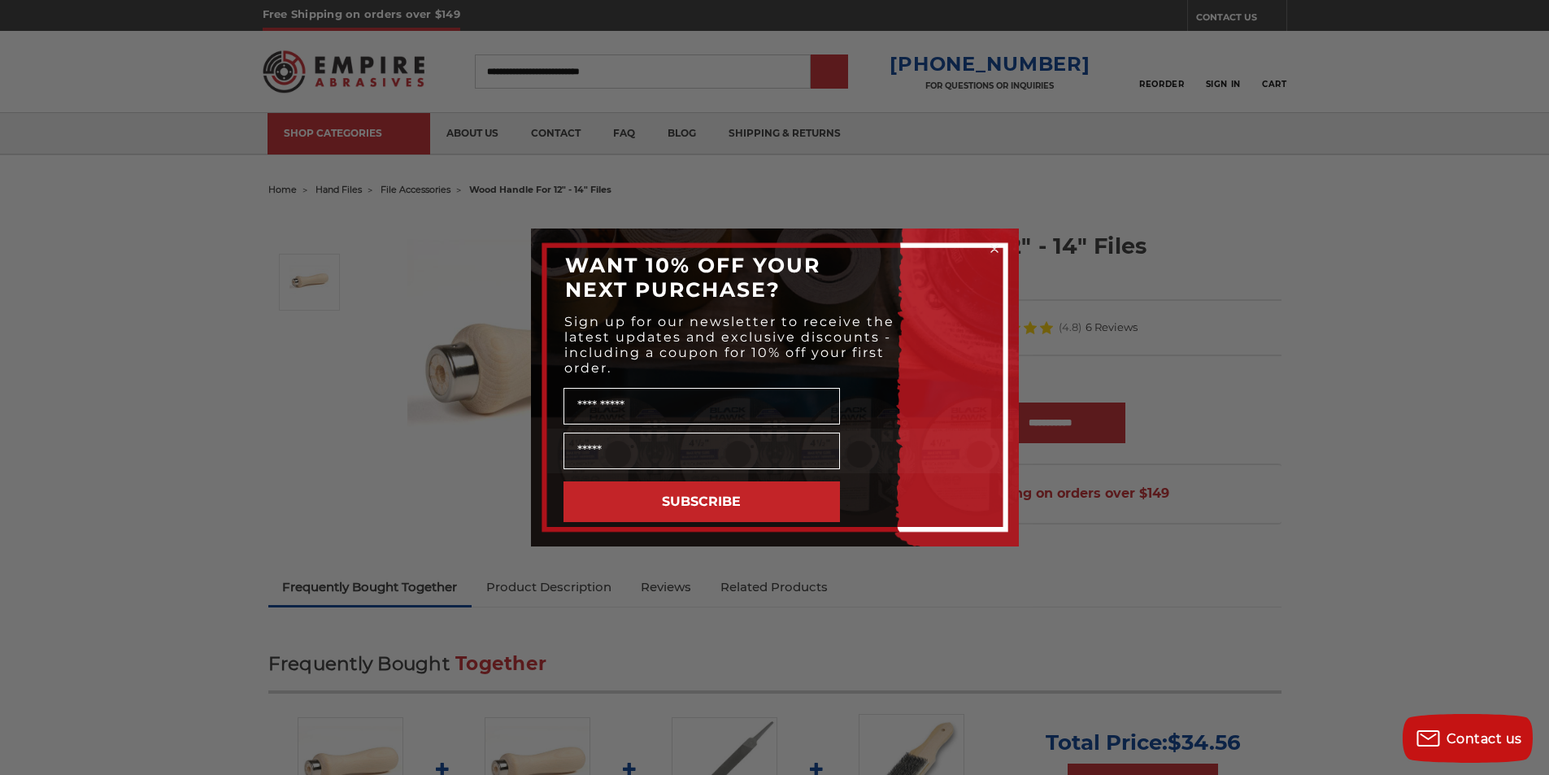
click at [988, 246] on icon "Close dialog" at bounding box center [994, 249] width 16 height 16
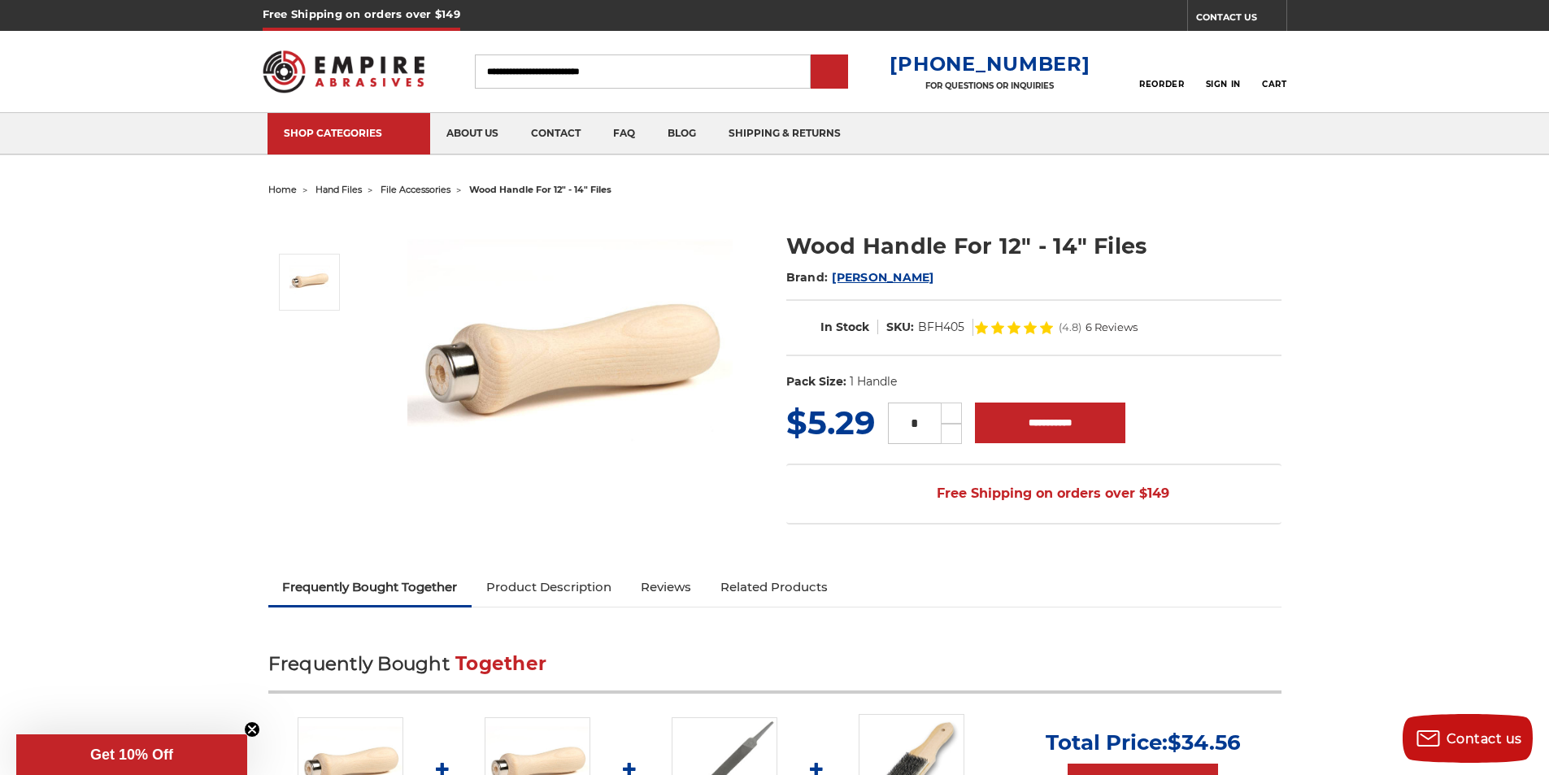
click at [862, 724] on link at bounding box center [912, 769] width 106 height 110
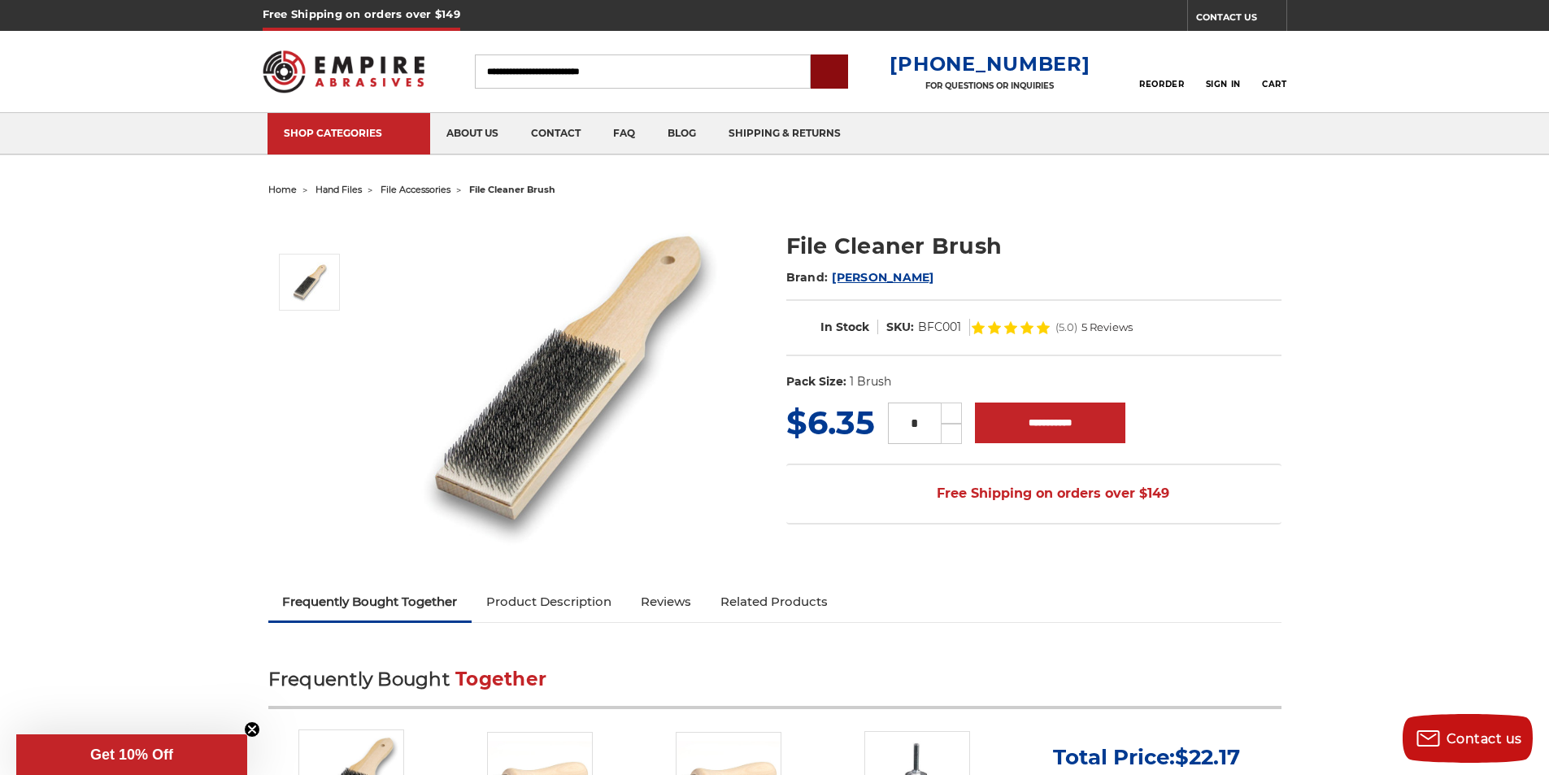
click at [845, 72] on input "submit" at bounding box center [829, 72] width 33 height 33
click at [343, 729] on link at bounding box center [351, 784] width 106 height 110
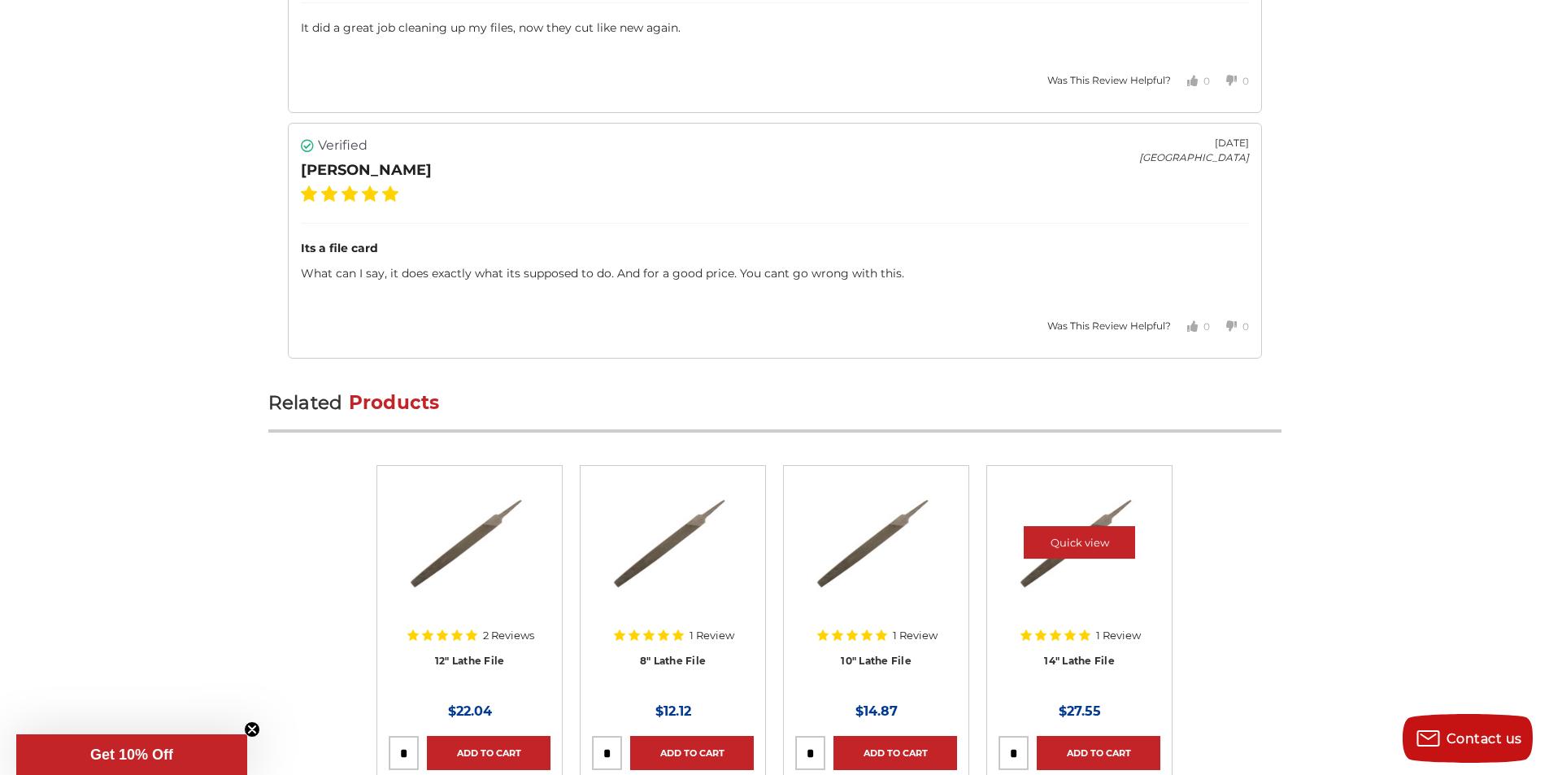
scroll to position [2811, 0]
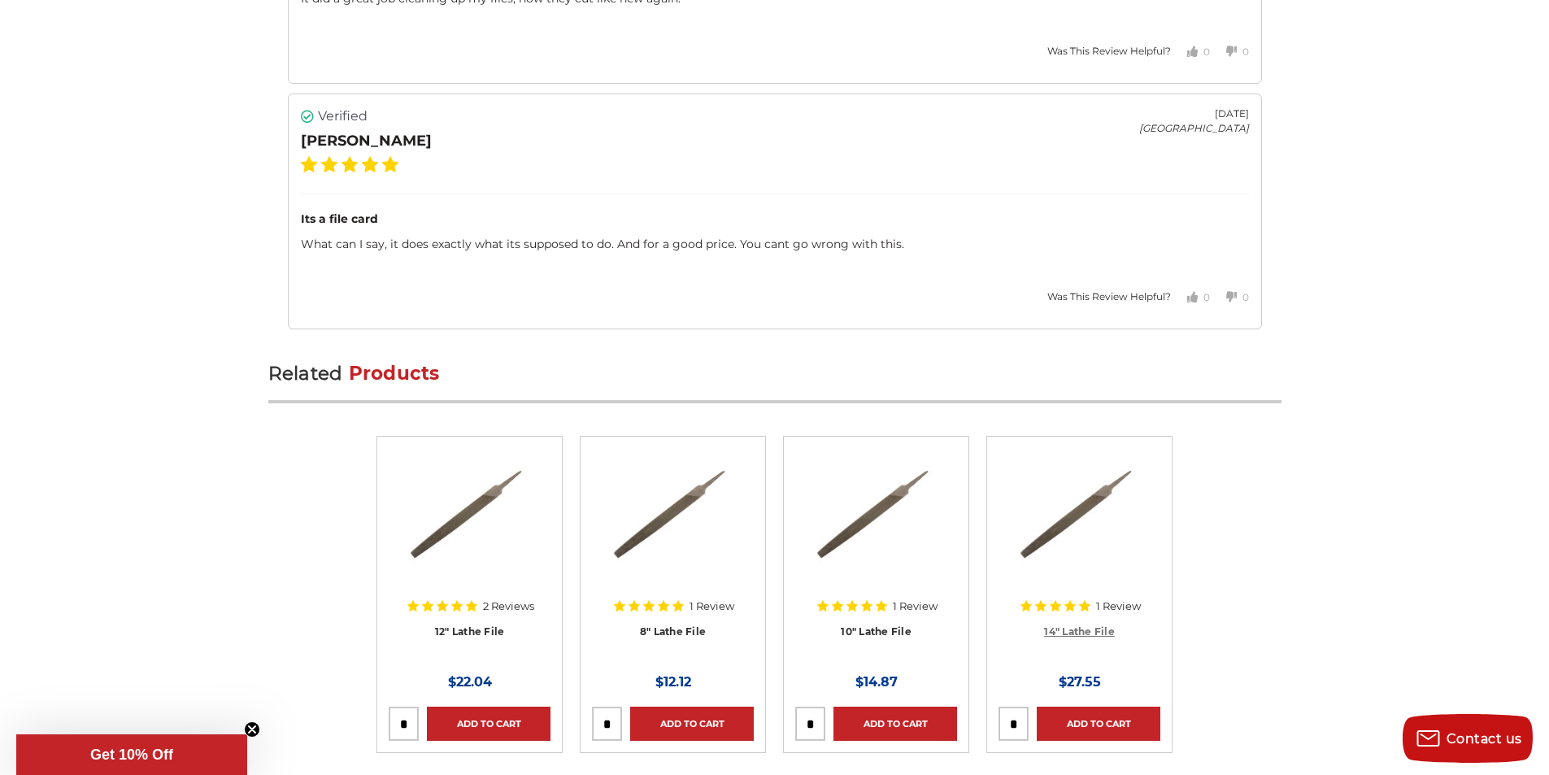
click at [1056, 625] on link "14" Lathe File" at bounding box center [1079, 631] width 71 height 12
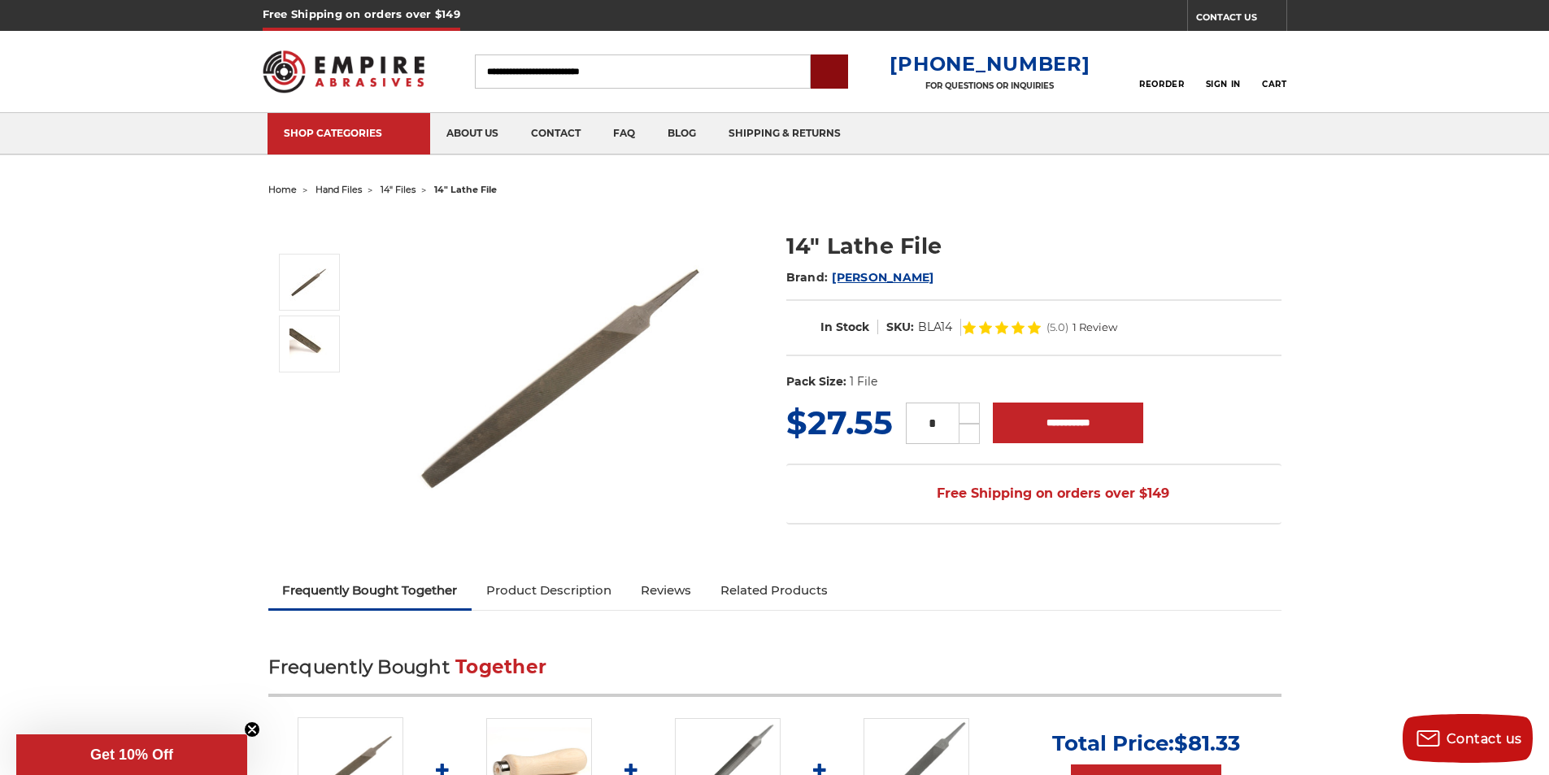
click at [845, 76] on input "submit" at bounding box center [829, 72] width 33 height 33
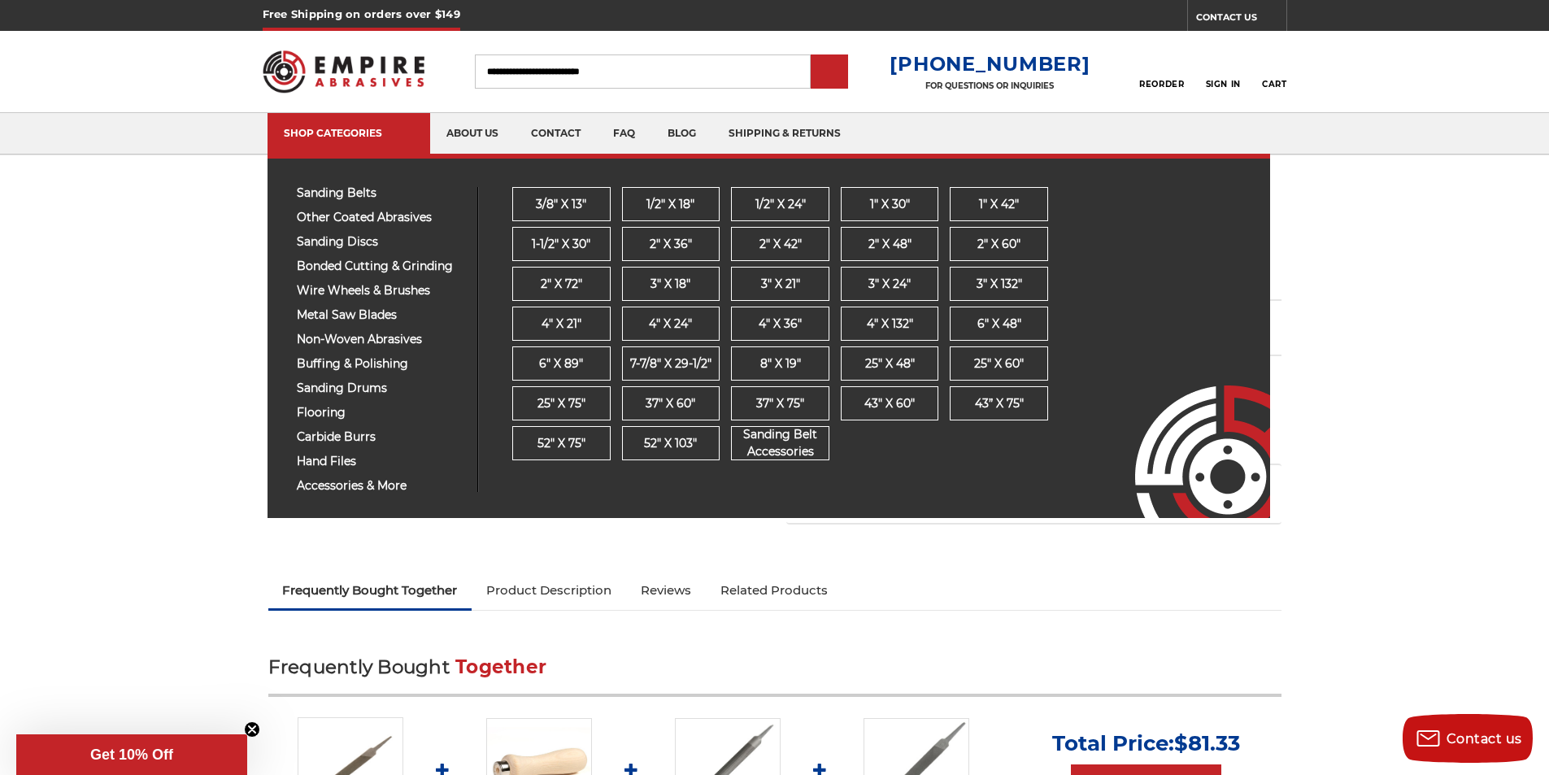
click at [272, 186] on div "sanding belts 3/8" x 13" 1/2" x 18" 1/2" x 24" 1" x 30" 1" x 42" 1-1/2" x 30" 2…" at bounding box center [768, 336] width 1002 height 364
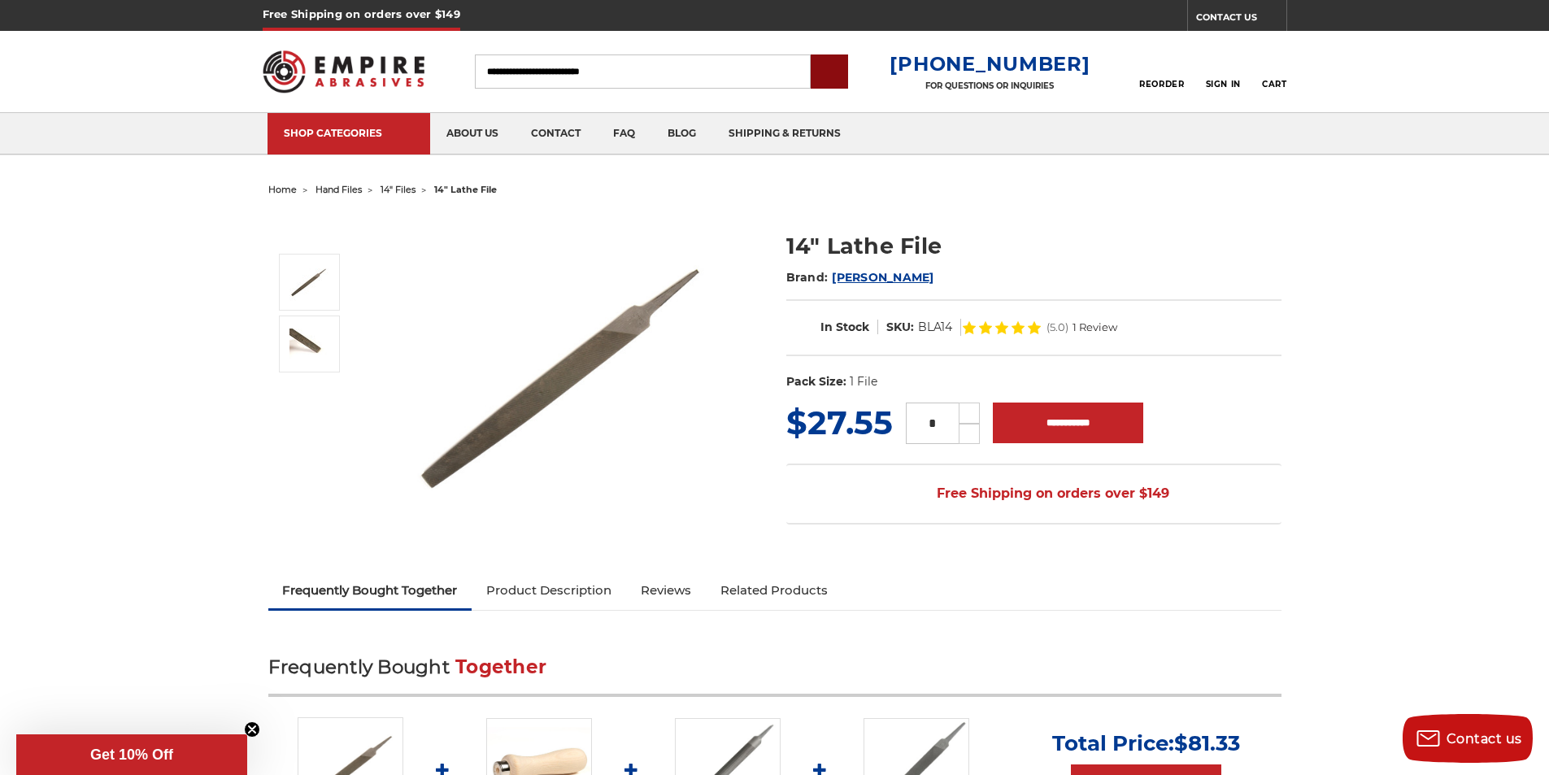
click at [845, 59] on input "submit" at bounding box center [829, 72] width 33 height 33
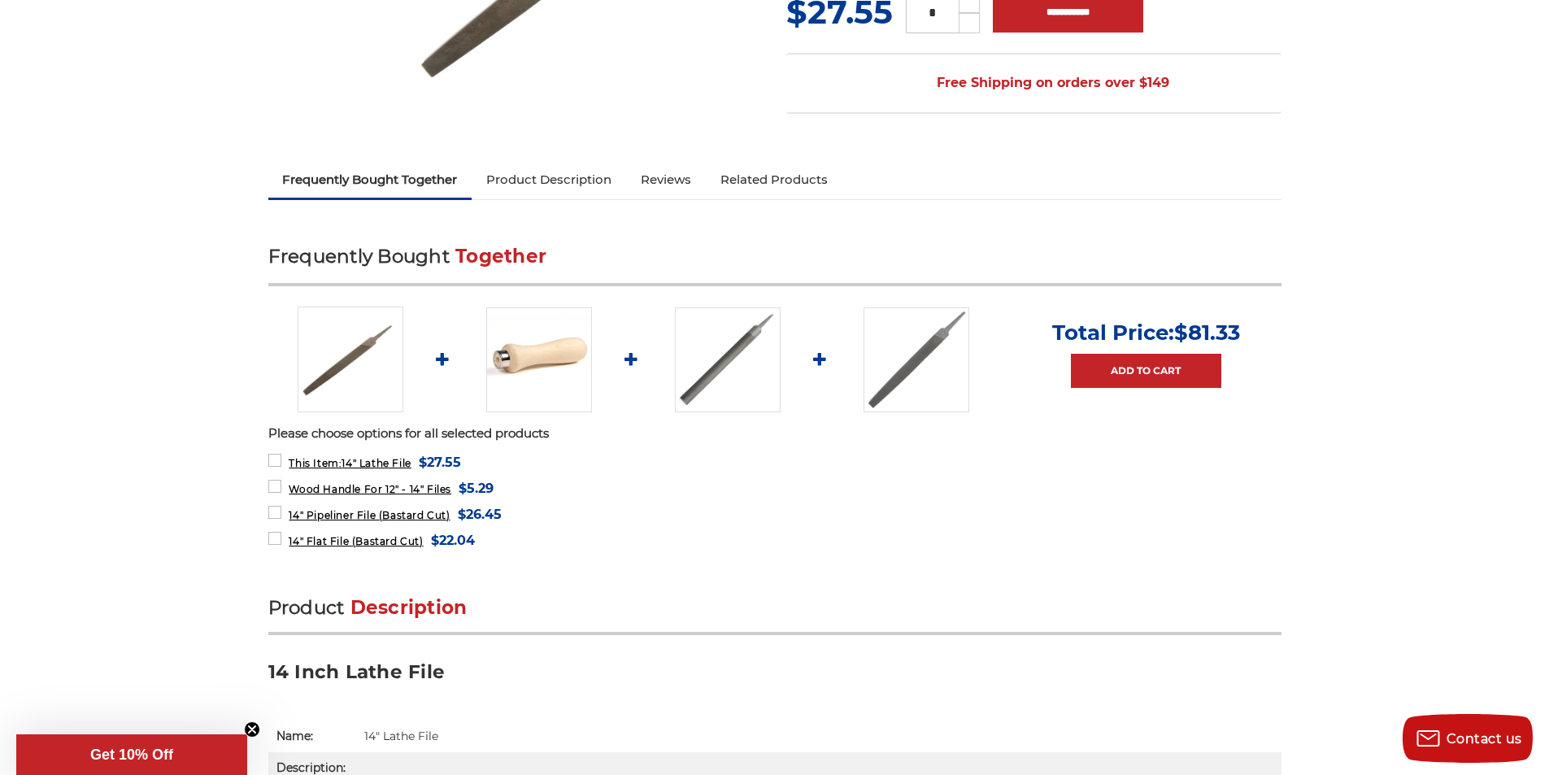
scroll to position [406, 0]
